Goal: Find contact information: Obtain details needed to contact an individual or organization

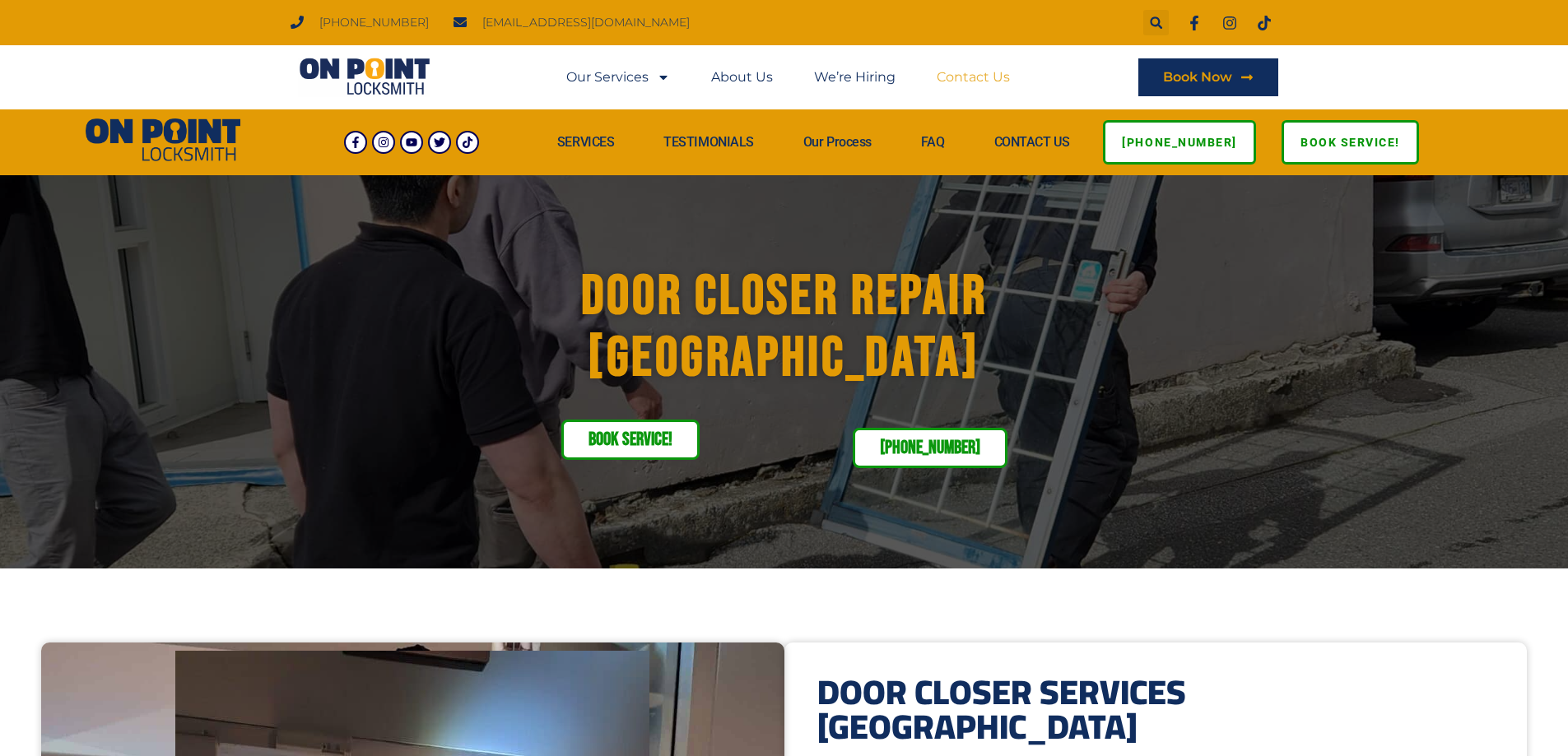
click at [967, 78] on link "Contact Us" at bounding box center [973, 77] width 73 height 38
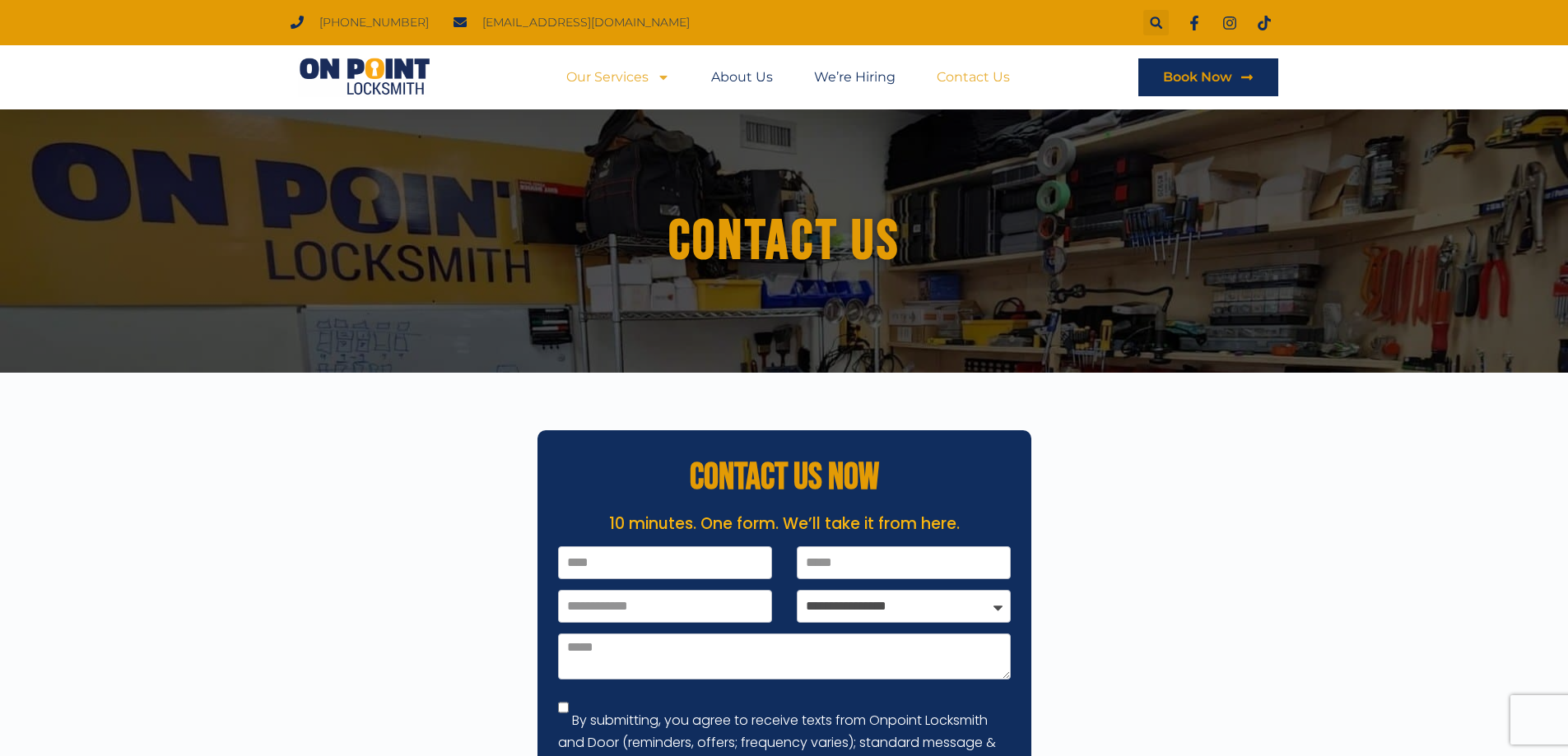
click at [598, 78] on link "Our Services" at bounding box center [618, 77] width 104 height 38
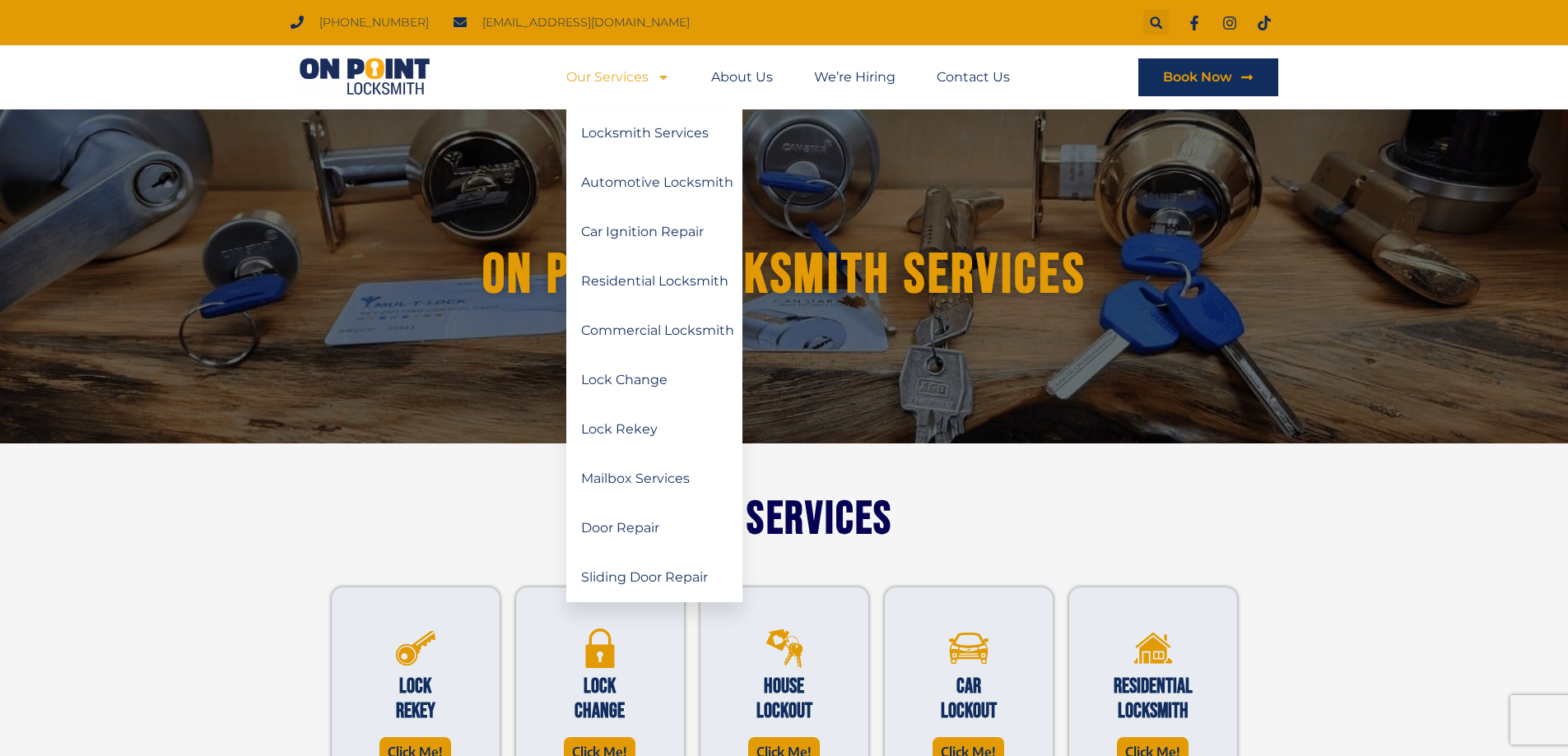
click at [674, 75] on li "Our Services Locksmith Services Automotive Locksmith Car Ignition Repair Reside…" at bounding box center [629, 77] width 125 height 38
click at [629, 532] on link "Door Repair" at bounding box center [654, 529] width 176 height 49
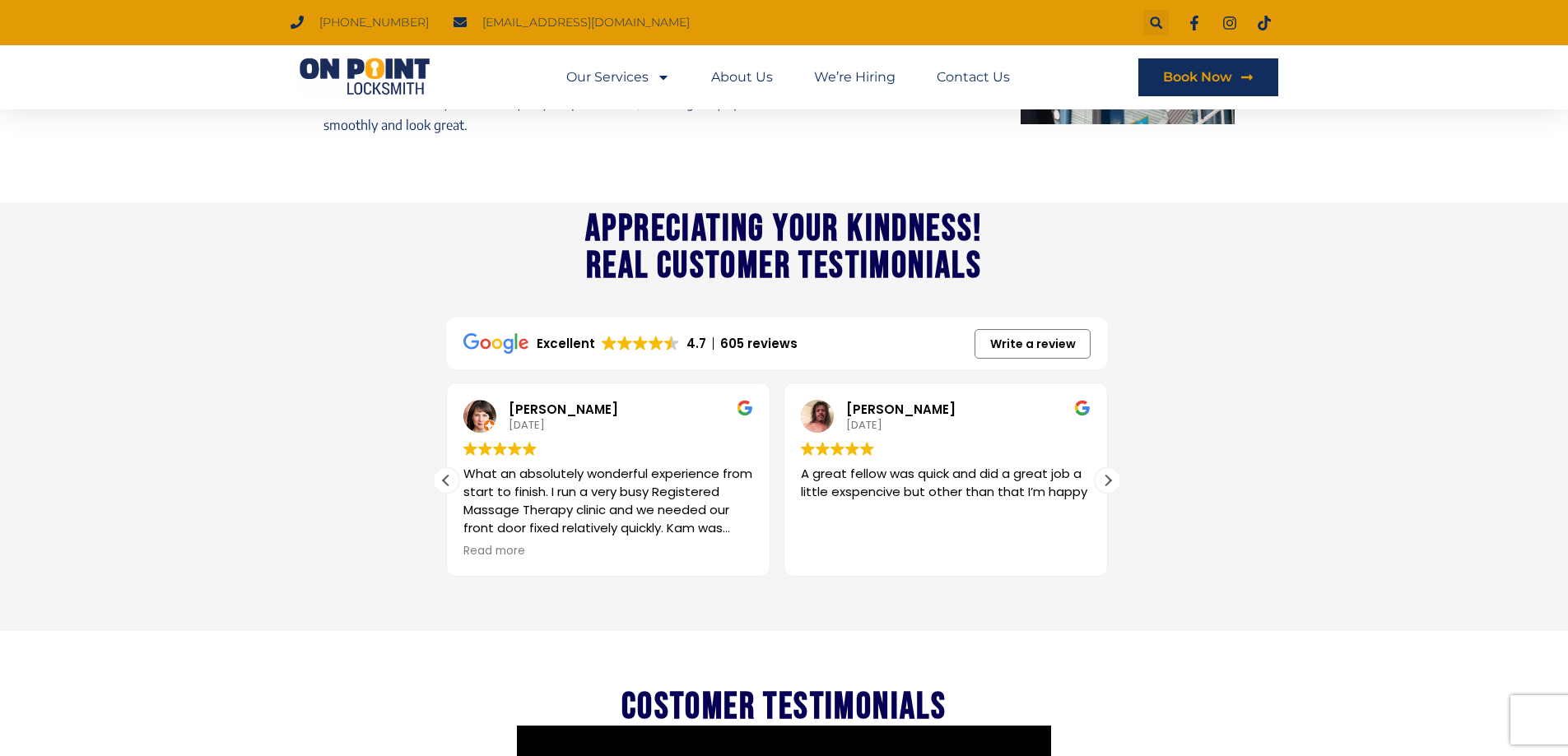
scroll to position [2140, 0]
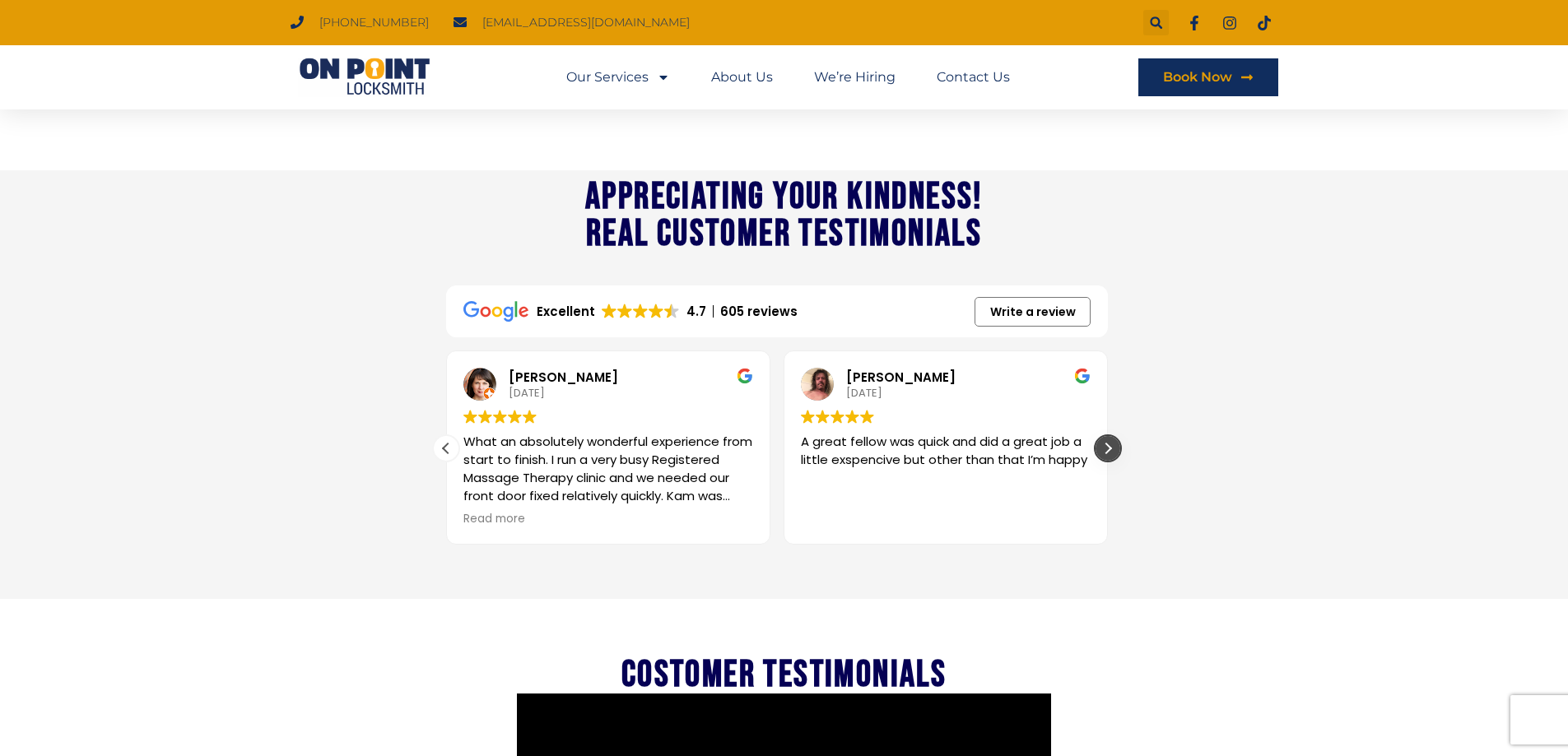
click at [1111, 457] on div "Next review" at bounding box center [1108, 449] width 25 height 25
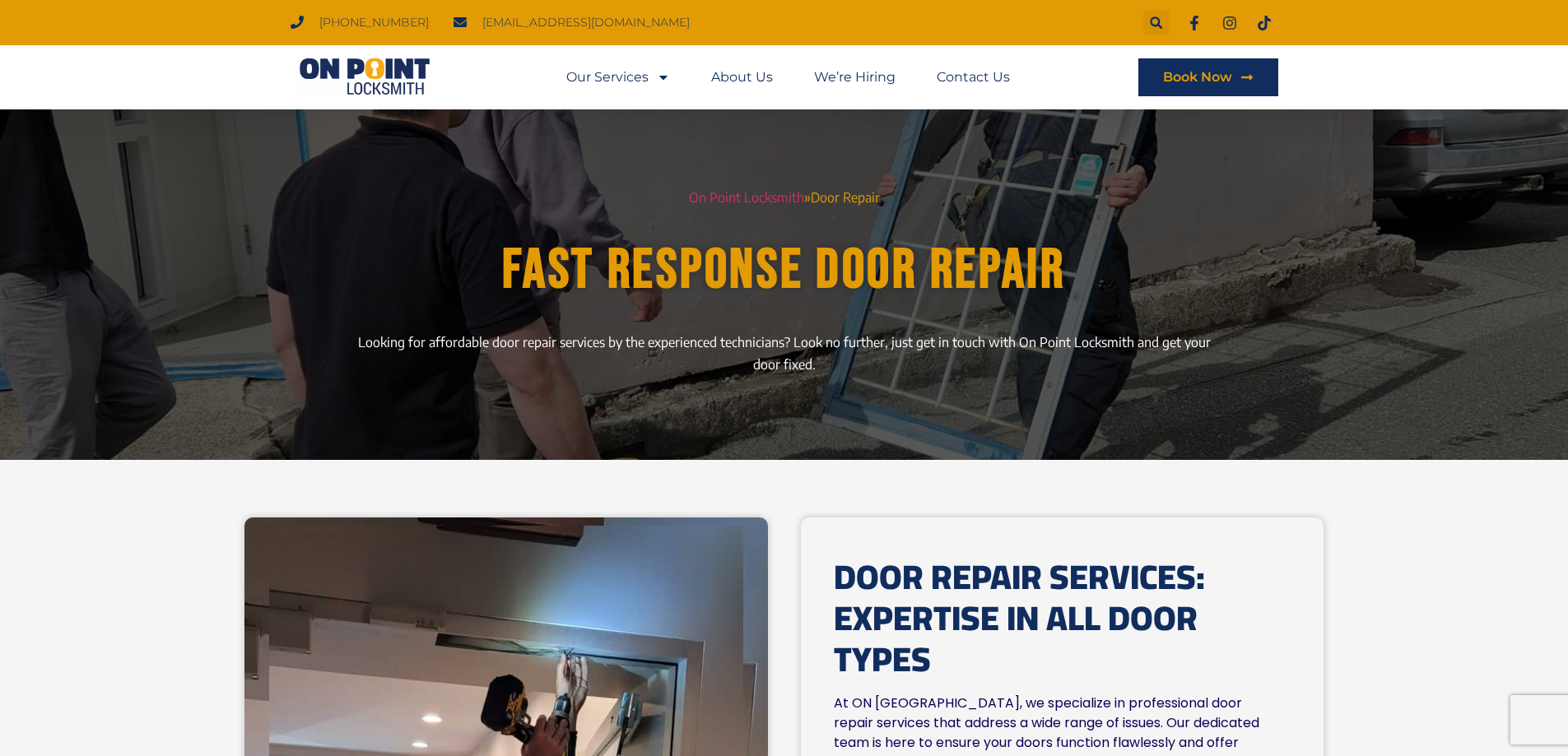
scroll to position [0, 0]
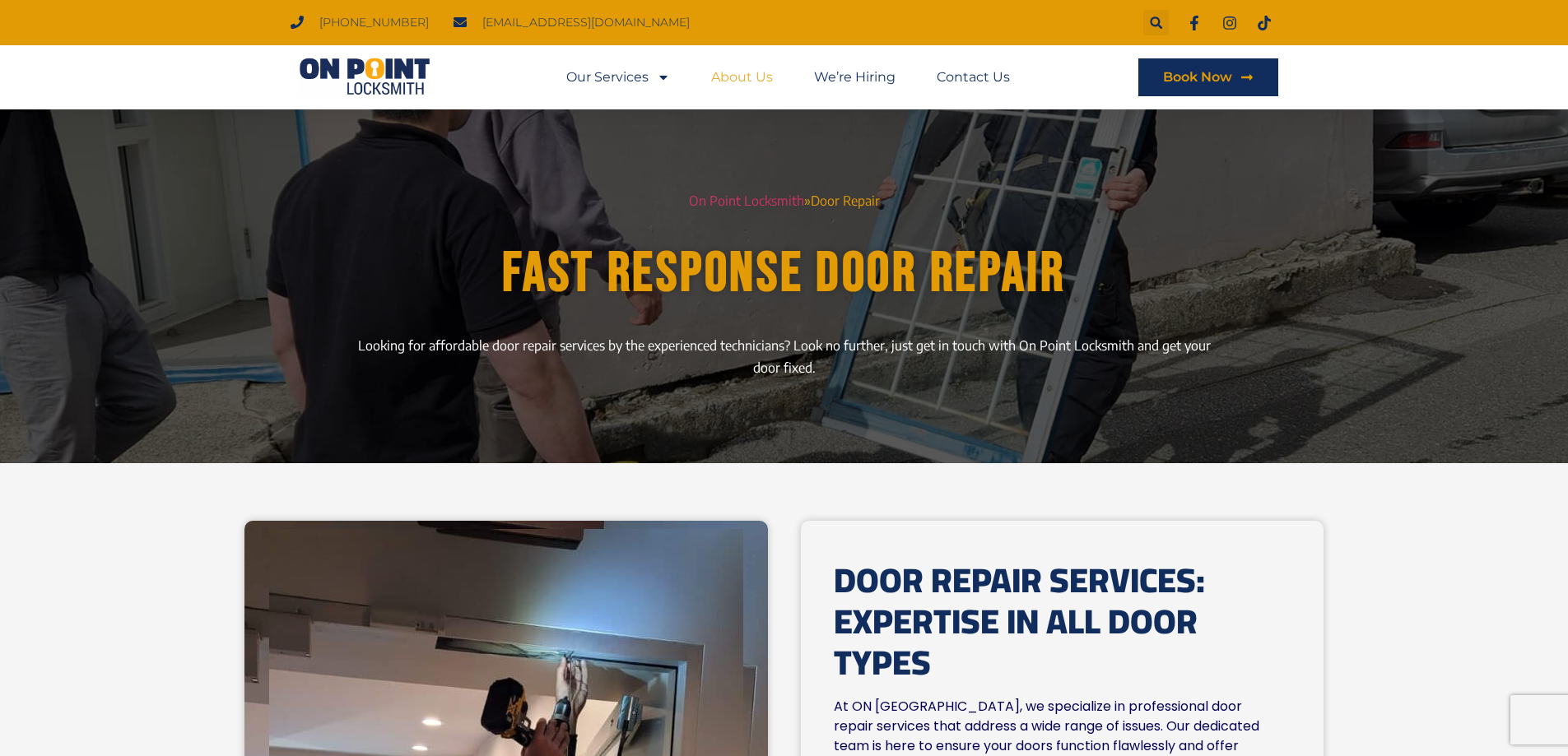
click at [719, 71] on link "About Us" at bounding box center [742, 77] width 61 height 38
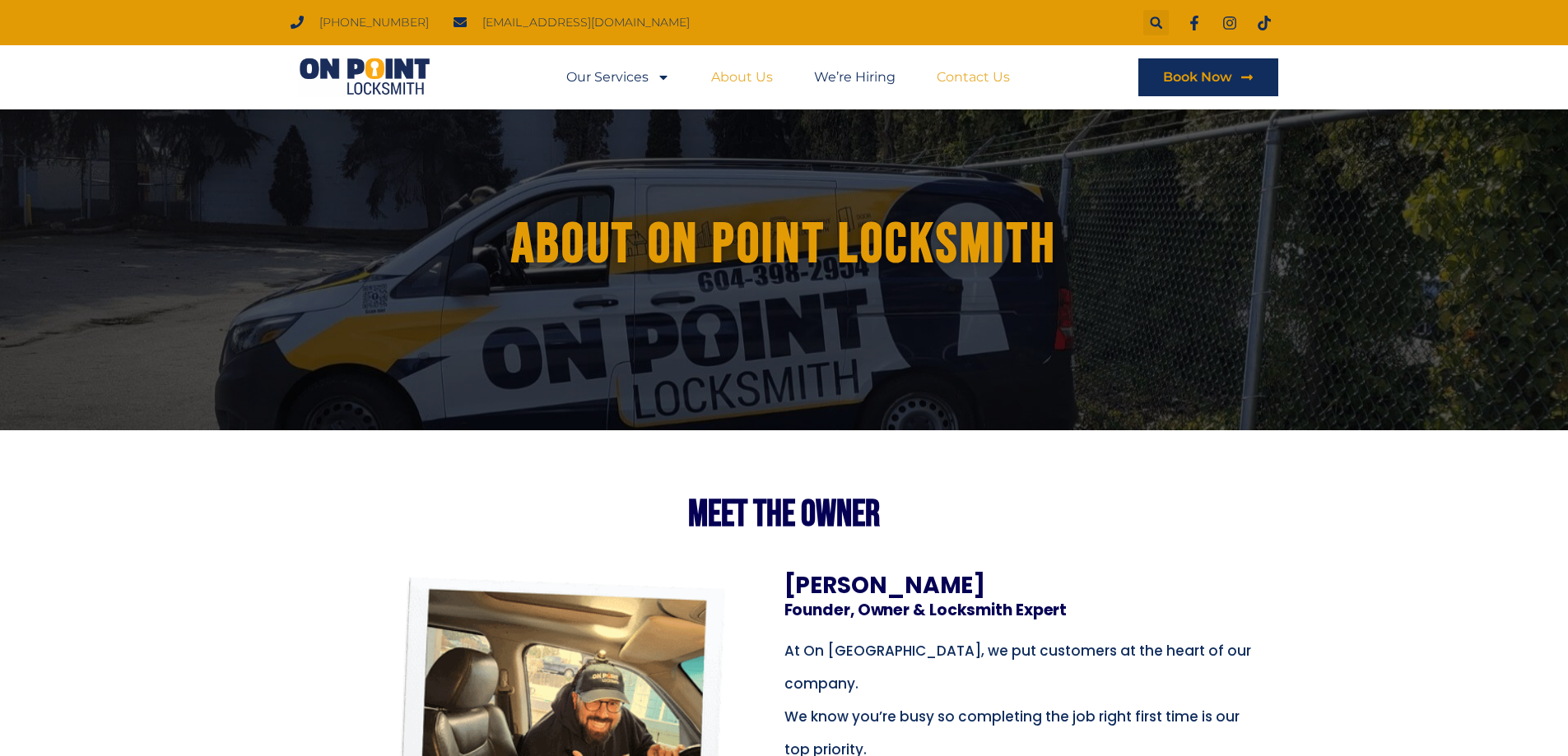
click at [984, 76] on link "Contact Us" at bounding box center [973, 77] width 73 height 38
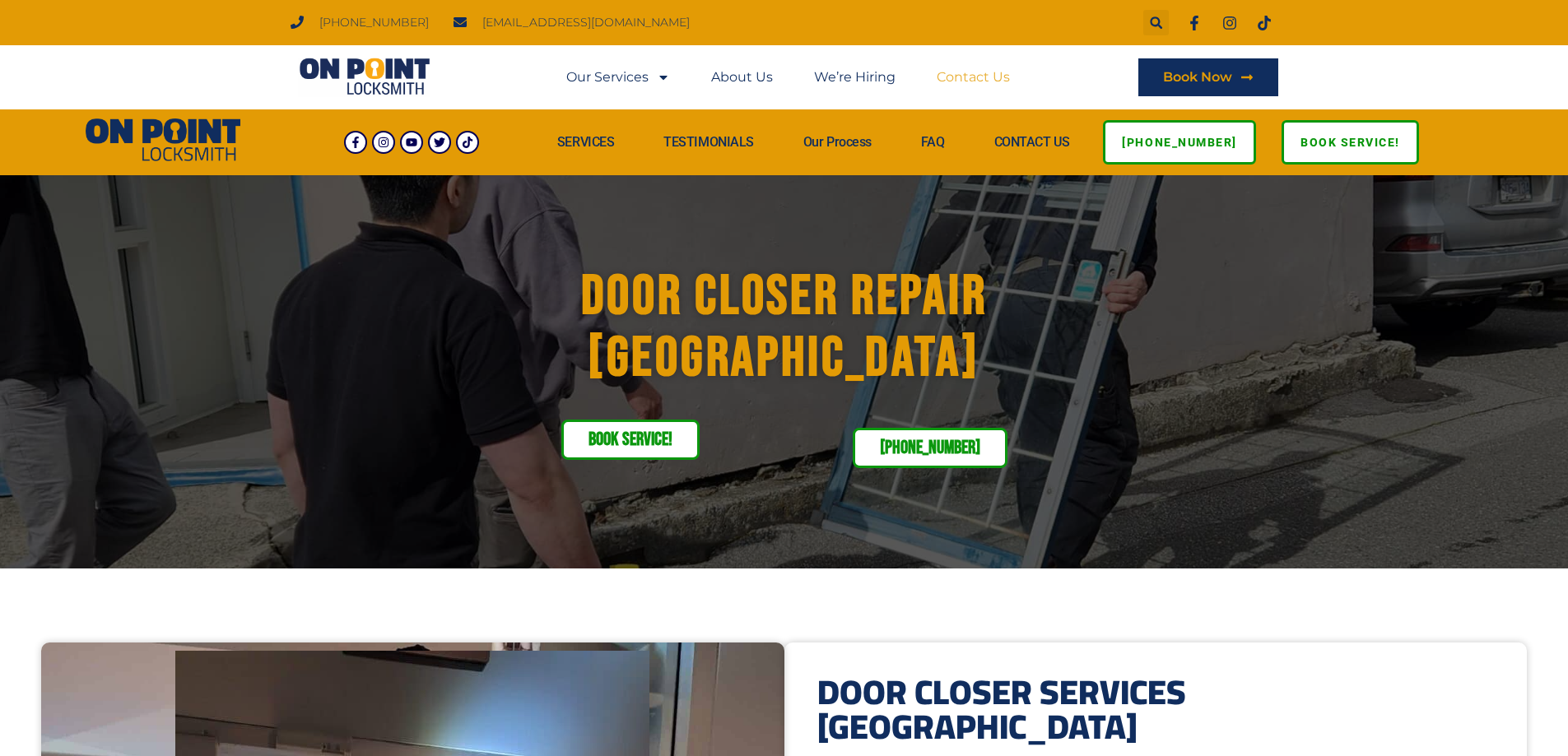
click at [961, 76] on link "Contact Us" at bounding box center [973, 77] width 73 height 38
